Goal: Task Accomplishment & Management: Manage account settings

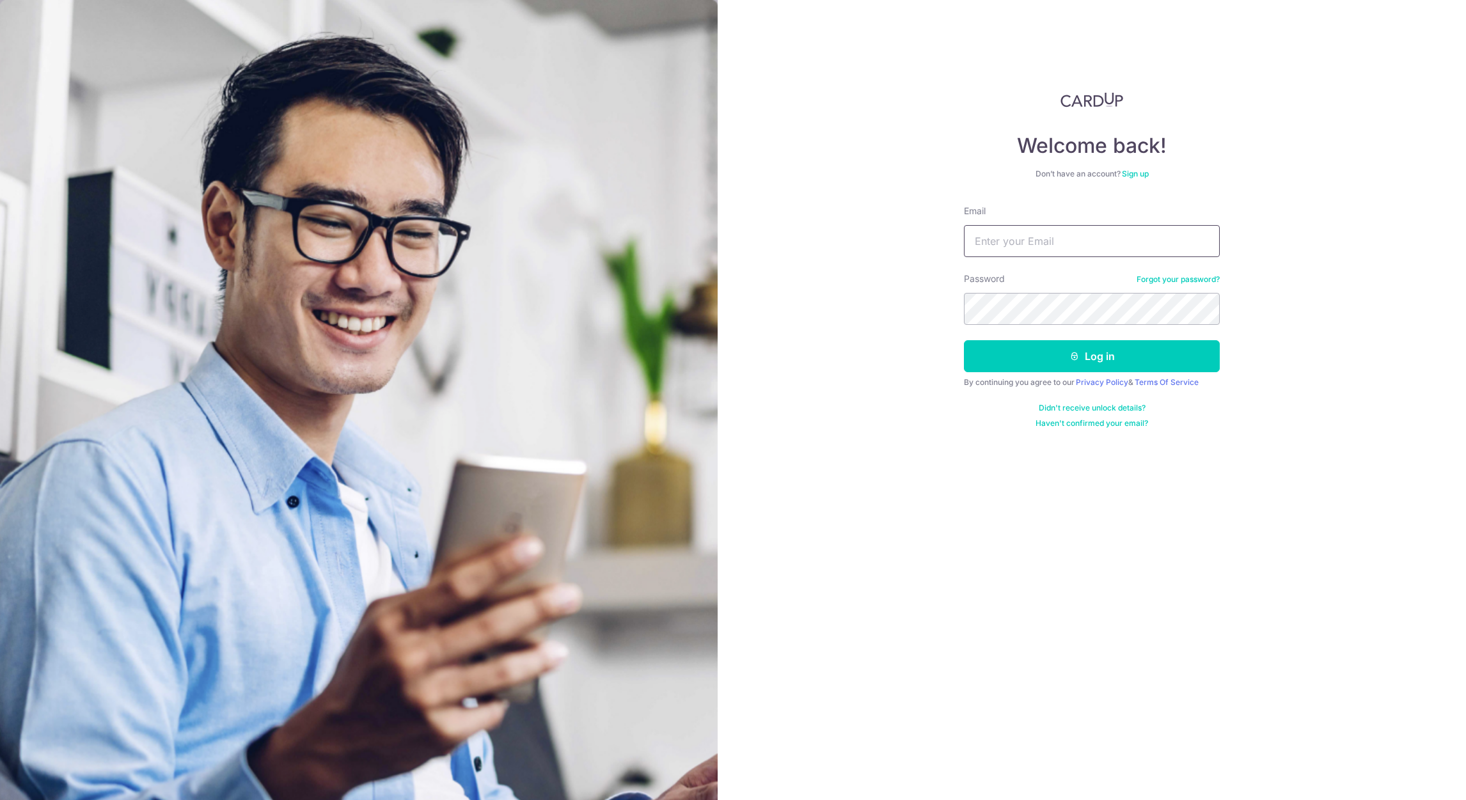
click at [1049, 243] on input "Email" at bounding box center [1092, 241] width 256 height 32
type input "[EMAIL_ADDRESS][DOMAIN_NAME]"
click at [964, 340] on button "Log in" at bounding box center [1092, 356] width 256 height 32
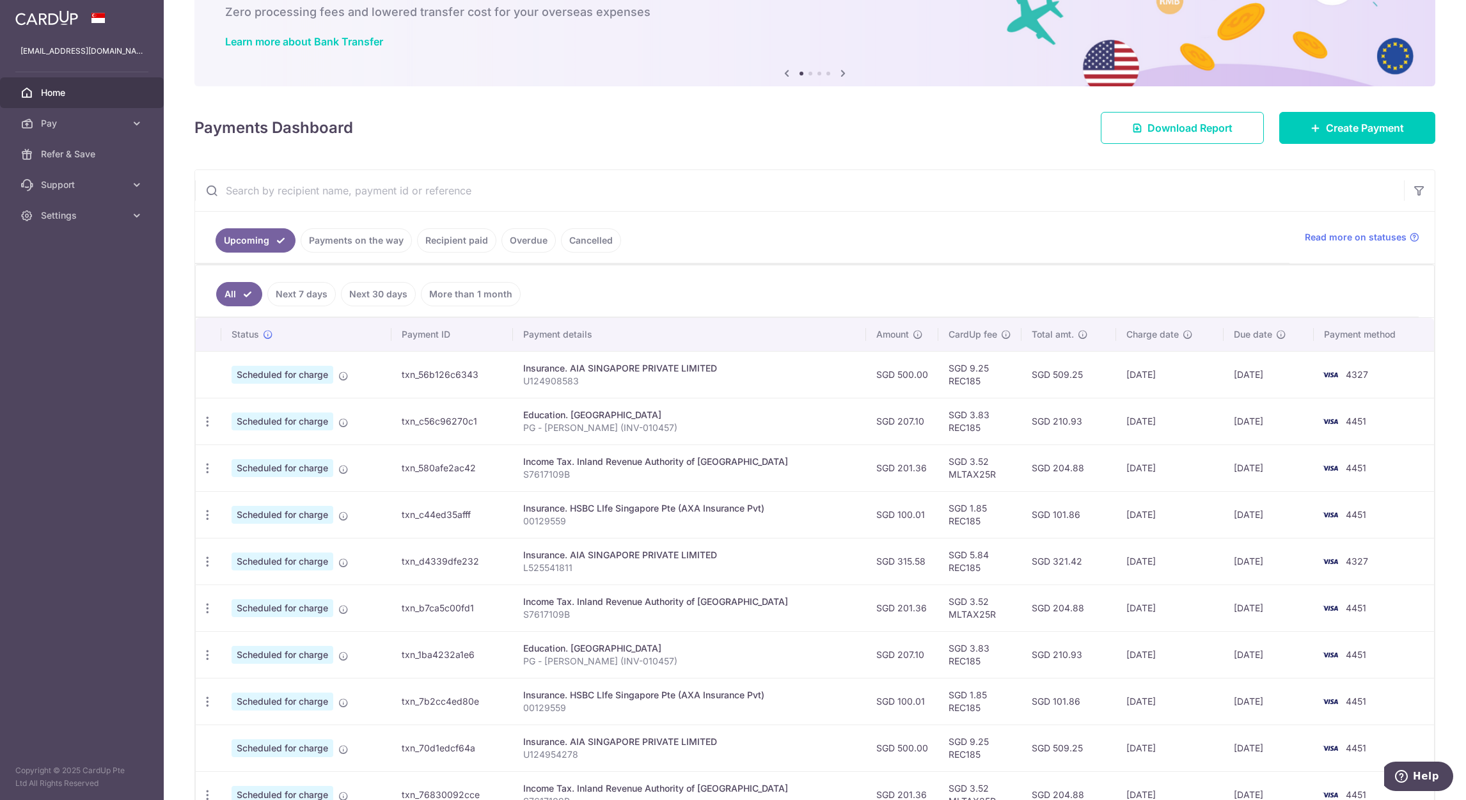
scroll to position [192, 0]
